Goal: Information Seeking & Learning: Learn about a topic

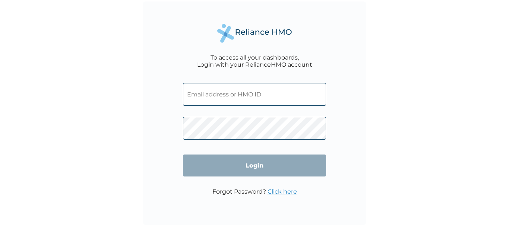
type input "Peter.bunmi@slot.ng"
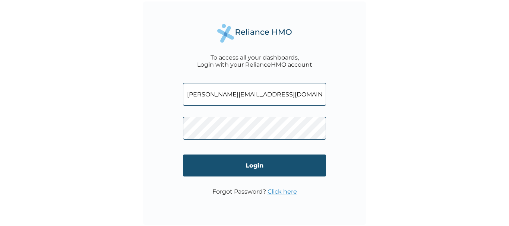
click at [278, 171] on input "Login" at bounding box center [254, 166] width 143 height 22
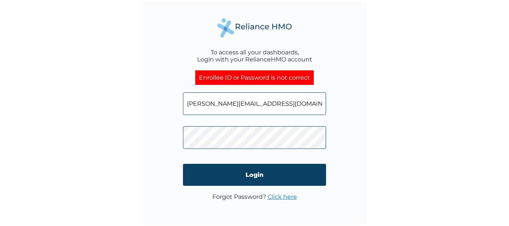
click at [277, 196] on link "Click here" at bounding box center [282, 197] width 29 height 7
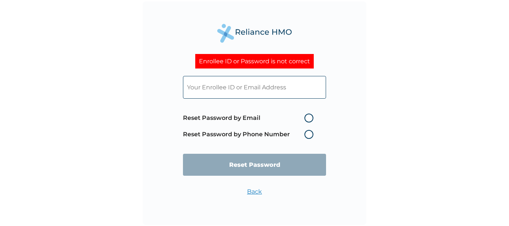
click at [252, 91] on input "text" at bounding box center [254, 87] width 143 height 23
type input "[PERSON_NAME][EMAIL_ADDRESS][DOMAIN_NAME]"
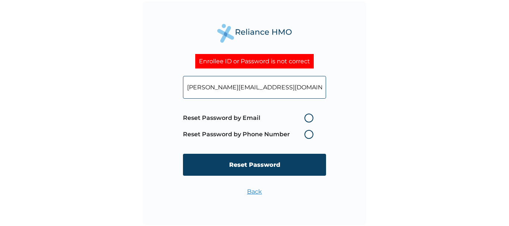
click at [307, 119] on label "Reset Password by Email" at bounding box center [250, 118] width 134 height 9
click at [306, 119] on input "Reset Password by Email" at bounding box center [300, 118] width 12 height 12
radio input "true"
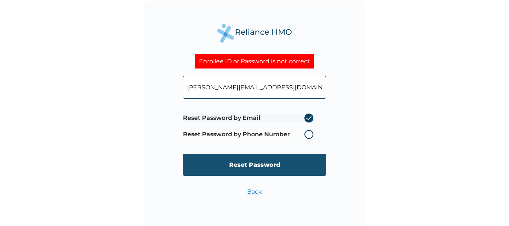
click at [261, 163] on input "Reset Password" at bounding box center [254, 165] width 143 height 22
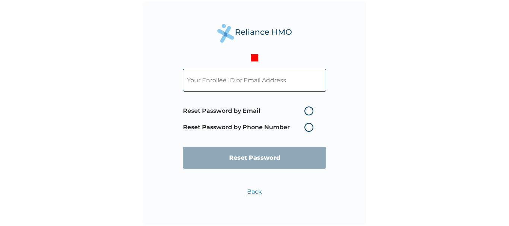
click at [256, 192] on link "Back" at bounding box center [254, 191] width 15 height 7
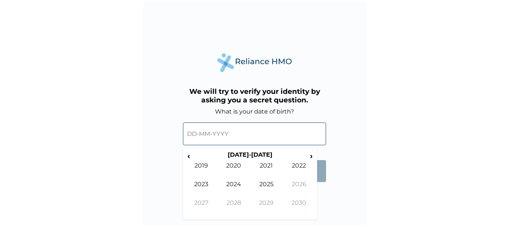
click at [276, 131] on input "text" at bounding box center [254, 134] width 143 height 23
click at [193, 159] on th "2020-2029" at bounding box center [250, 156] width 115 height 10
click at [189, 159] on span "‹" at bounding box center [189, 155] width 8 height 9
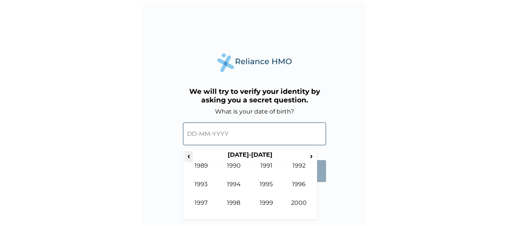
click at [189, 159] on span "‹" at bounding box center [189, 155] width 8 height 9
click at [298, 181] on td "1986" at bounding box center [299, 190] width 33 height 19
click at [297, 167] on td "Apr" at bounding box center [299, 171] width 33 height 19
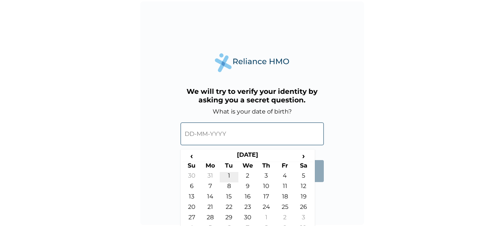
click at [229, 177] on td "1" at bounding box center [229, 177] width 19 height 10
type input "01-04-1986"
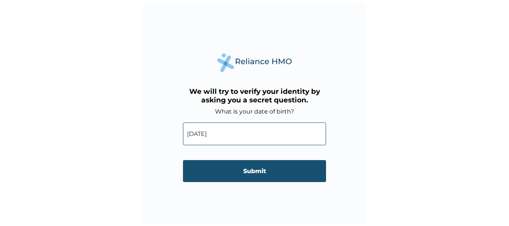
click at [255, 172] on input "Submit" at bounding box center [254, 171] width 143 height 22
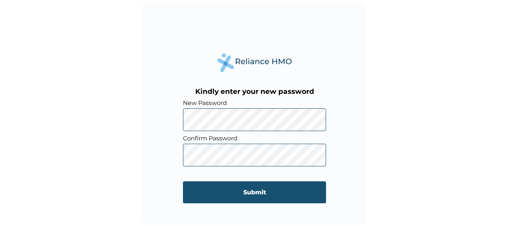
click at [257, 191] on input "Submit" at bounding box center [254, 193] width 143 height 22
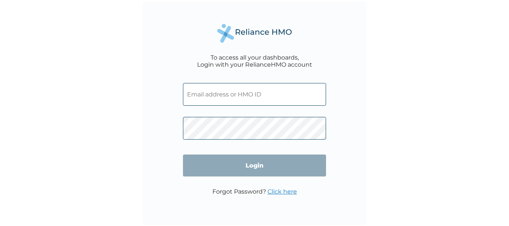
type input "[PERSON_NAME][EMAIL_ADDRESS][DOMAIN_NAME]"
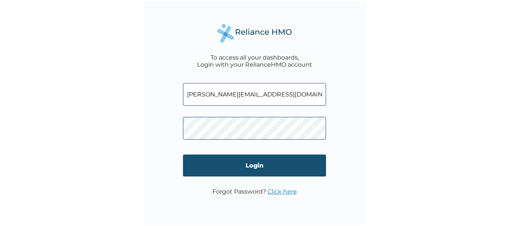
click at [241, 167] on input "Login" at bounding box center [254, 166] width 143 height 22
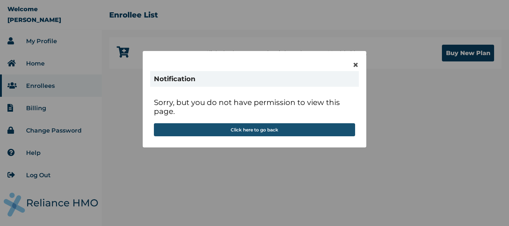
click at [264, 132] on button "Click here to go back" at bounding box center [254, 129] width 201 height 13
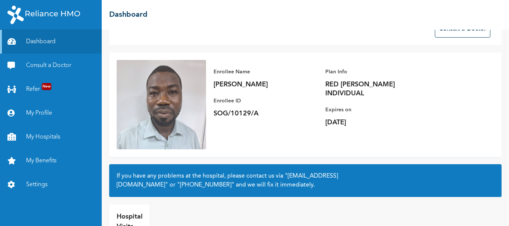
scroll to position [62, 0]
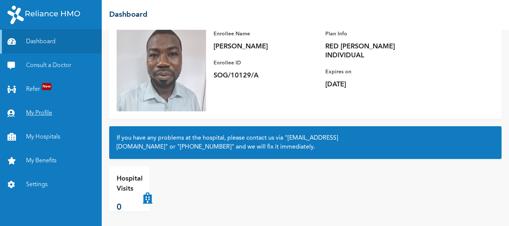
click at [40, 114] on link "My Profile" at bounding box center [51, 113] width 102 height 24
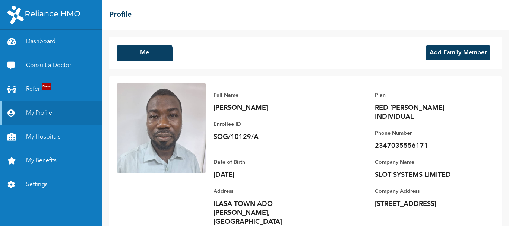
click at [39, 136] on link "My Hospitals" at bounding box center [51, 137] width 102 height 24
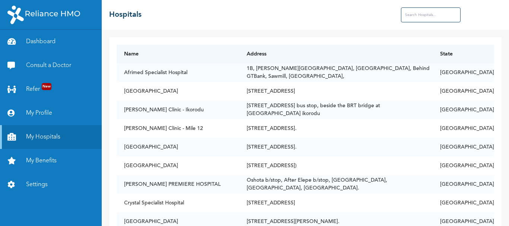
click at [433, 15] on input "text" at bounding box center [431, 14] width 60 height 15
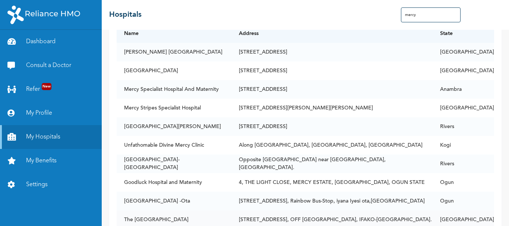
scroll to position [37, 0]
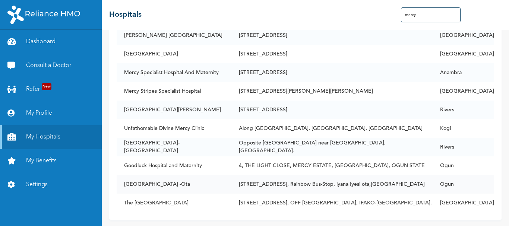
type input "mercy"
click at [285, 181] on td "[STREET_ADDRESS], Rainbow Bus-Stop, iyana Iyesi ota,[GEOGRAPHIC_DATA]" at bounding box center [332, 184] width 201 height 19
click at [195, 186] on td "[GEOGRAPHIC_DATA] -Ota" at bounding box center [174, 184] width 115 height 19
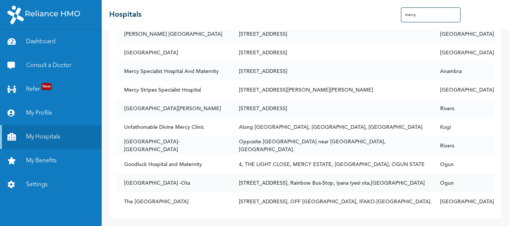
scroll to position [44, 0]
click at [460, 178] on td "Ogun" at bounding box center [464, 183] width 62 height 19
click at [339, 178] on td "[STREET_ADDRESS], Rainbow Bus-Stop, iyana Iyesi ota,[GEOGRAPHIC_DATA]" at bounding box center [332, 183] width 201 height 19
click at [194, 182] on td "[GEOGRAPHIC_DATA] -Ota" at bounding box center [174, 183] width 115 height 19
drag, startPoint x: 426, startPoint y: 18, endPoint x: 385, endPoint y: 17, distance: 41.8
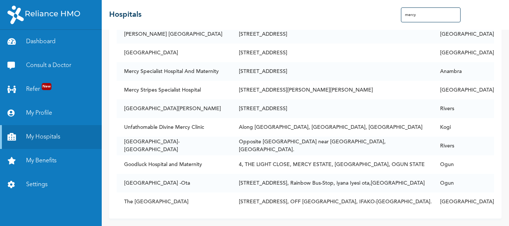
click at [385, 17] on div "☰ Hospitals mercy" at bounding box center [306, 15] width 408 height 30
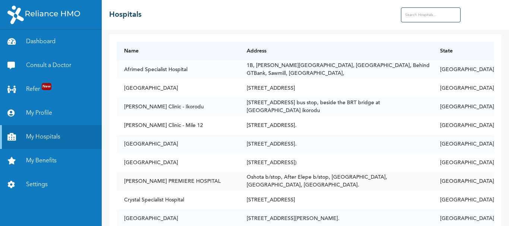
scroll to position [0, 0]
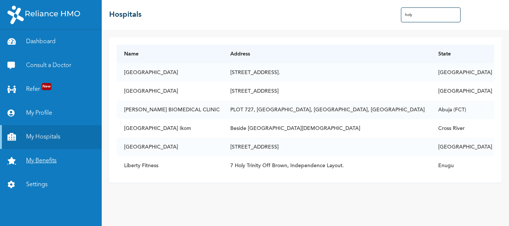
type input "holy"
click at [53, 163] on link "My Benefits" at bounding box center [51, 161] width 102 height 24
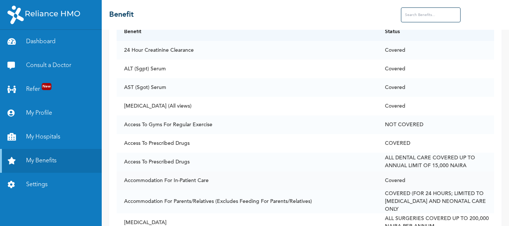
scroll to position [75, 0]
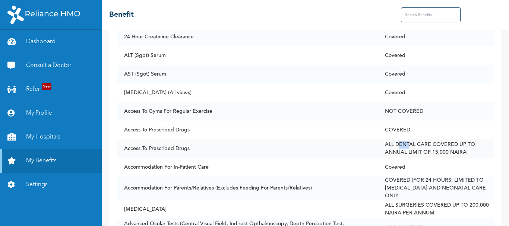
drag, startPoint x: 404, startPoint y: 145, endPoint x: 415, endPoint y: 144, distance: 11.3
click at [415, 144] on td "ALL DENTAL CARE COVERED UP TO ANNUAL LIMIT OF 15,000 NAIRA" at bounding box center [436, 148] width 117 height 19
drag, startPoint x: 400, startPoint y: 145, endPoint x: 436, endPoint y: 143, distance: 36.2
click at [436, 143] on td "ALL DENTAL CARE COVERED UP TO ANNUAL LIMIT OF 15,000 NAIRA" at bounding box center [436, 148] width 117 height 19
copy td "DENTAL CARE"
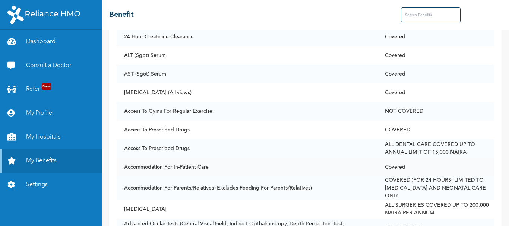
click at [368, 172] on td "Accommodation For In-Patient Care" at bounding box center [247, 167] width 261 height 19
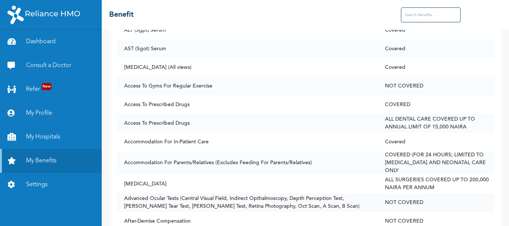
scroll to position [112, 0]
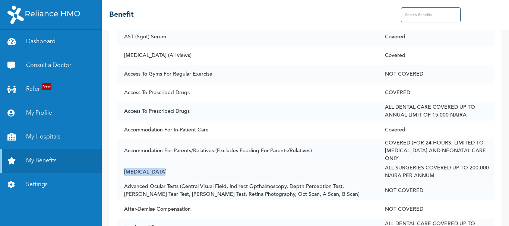
drag, startPoint x: 164, startPoint y: 167, endPoint x: 123, endPoint y: 169, distance: 40.7
click at [123, 169] on td "[MEDICAL_DATA]" at bounding box center [247, 172] width 261 height 19
copy td "[MEDICAL_DATA]"
click at [289, 174] on td "[MEDICAL_DATA]" at bounding box center [247, 172] width 261 height 19
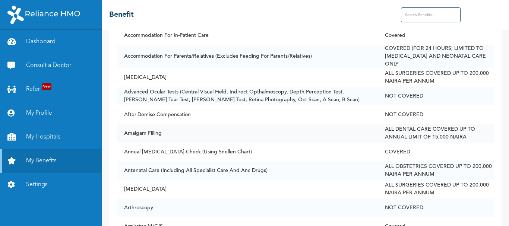
scroll to position [224, 0]
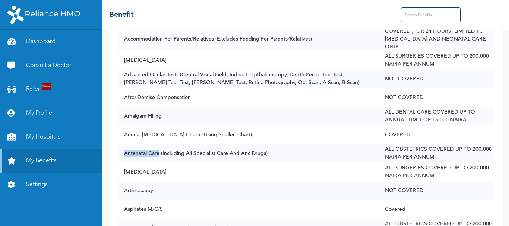
drag, startPoint x: 160, startPoint y: 150, endPoint x: 123, endPoint y: 149, distance: 37.0
click at [123, 149] on td "Antenatal Care (Including All Specialist Care And Anc Drugs)" at bounding box center [247, 153] width 261 height 19
copy td "Antenatal Care"
click at [202, 165] on td "[MEDICAL_DATA]" at bounding box center [247, 172] width 261 height 19
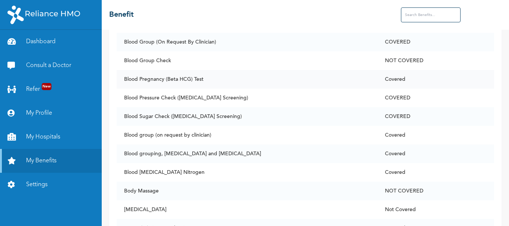
scroll to position [559, 0]
click at [418, 17] on input "text" at bounding box center [431, 14] width 60 height 15
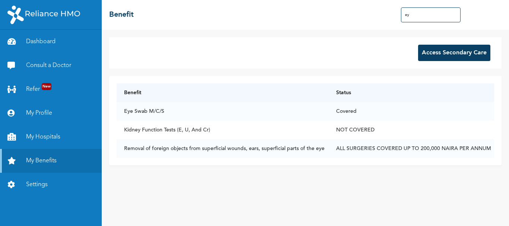
scroll to position [0, 0]
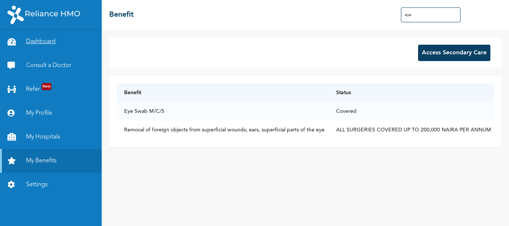
type input "eye"
click at [49, 47] on link "Dashboard" at bounding box center [51, 42] width 102 height 24
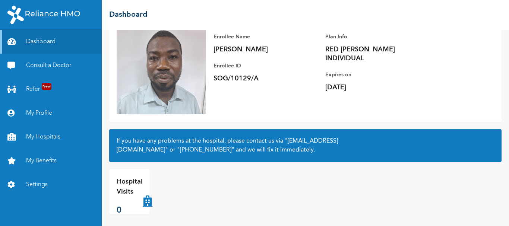
scroll to position [62, 0]
